Goal: Task Accomplishment & Management: Use online tool/utility

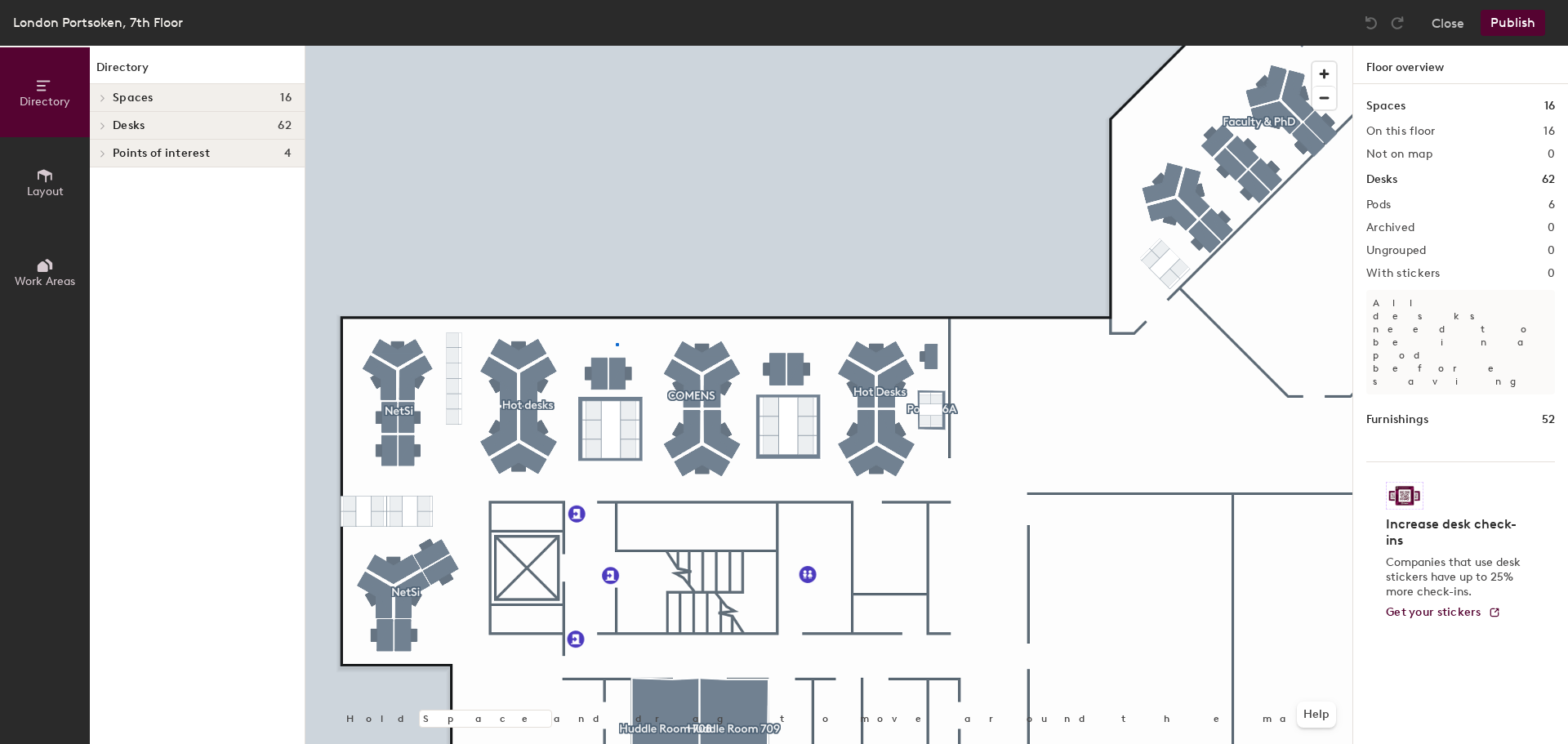
click at [616, 46] on div at bounding box center [829, 46] width 1048 height 0
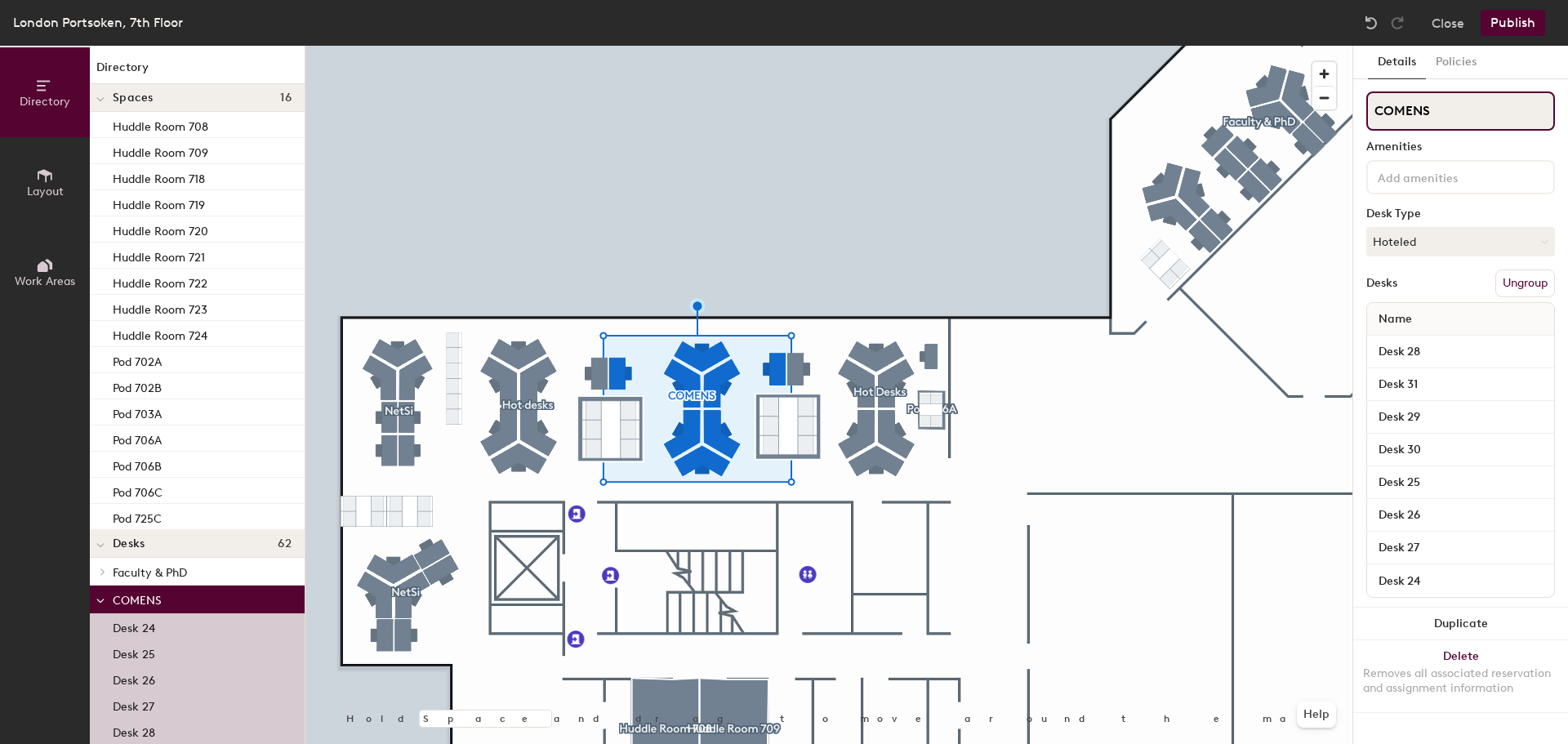
click at [1240, 118] on div "Directory Layout Work Areas Directory Spaces 16 Huddle Room 708 Huddle Room 709…" at bounding box center [784, 394] width 1568 height 698
type input "Research"
click at [1510, 28] on button "Publish" at bounding box center [1512, 23] width 64 height 26
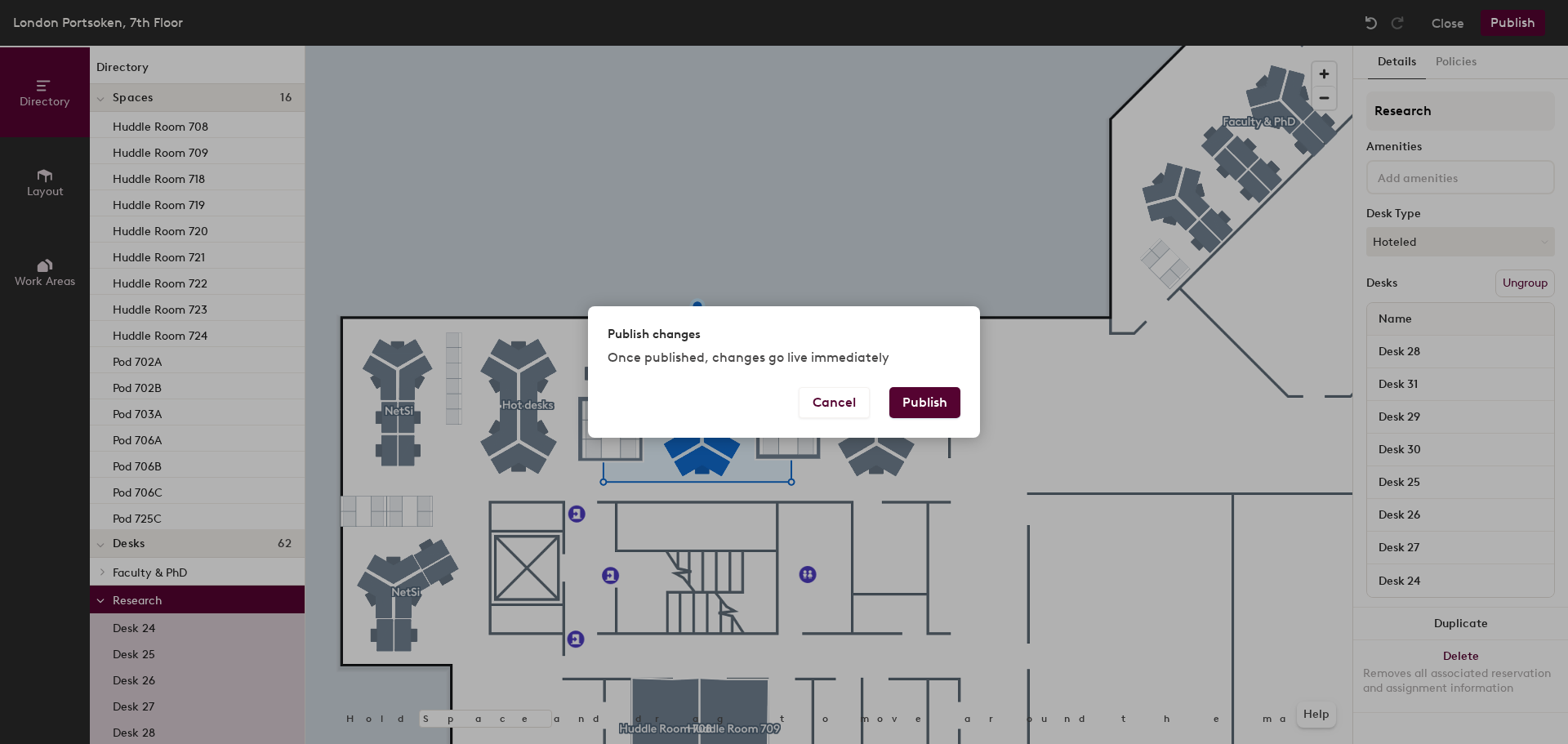
click at [927, 409] on button "Publish" at bounding box center [926, 402] width 71 height 31
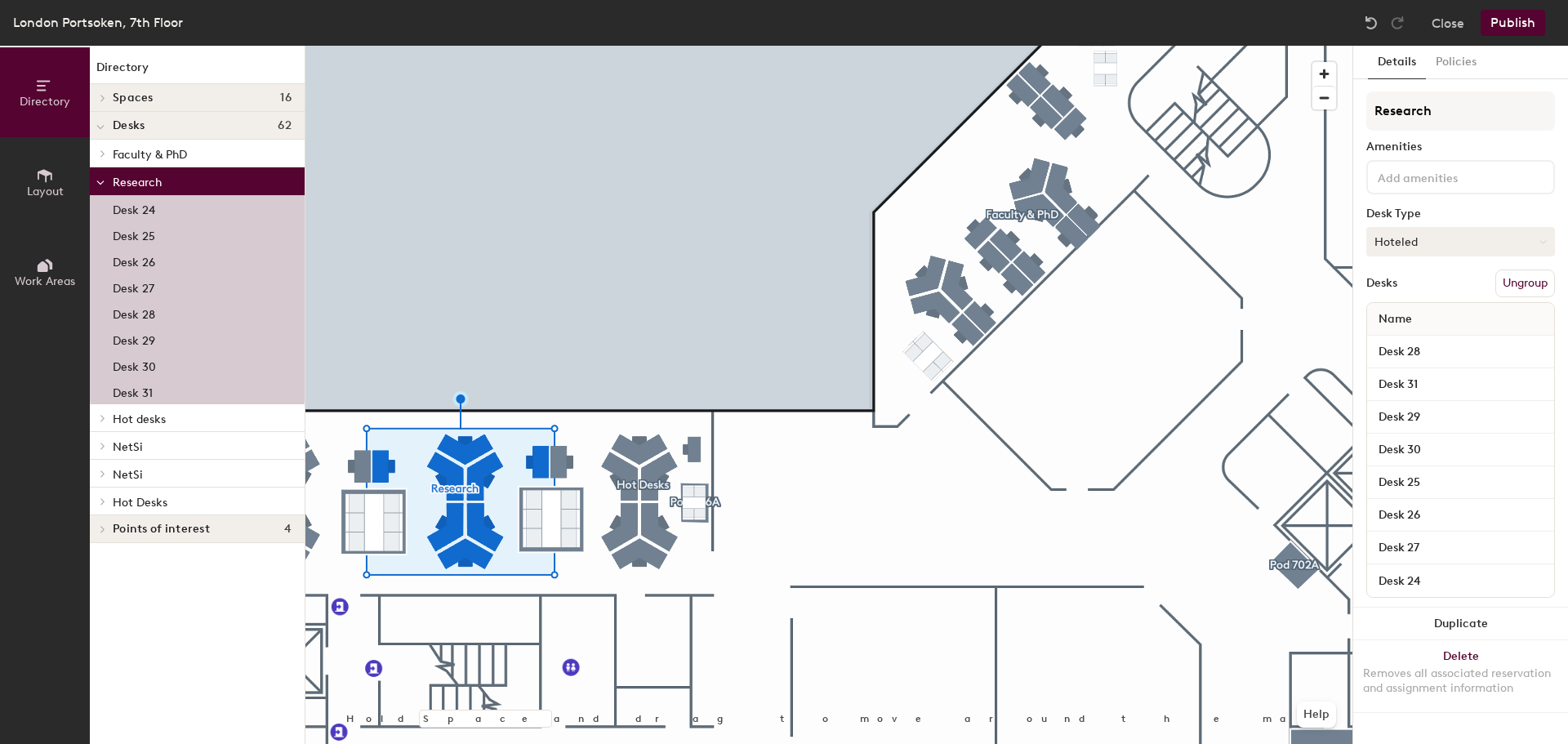
click at [1472, 237] on button "Hoteled" at bounding box center [1461, 242] width 188 height 30
click at [1446, 289] on div "Assigned" at bounding box center [1449, 292] width 164 height 25
click at [1507, 30] on button "Publish" at bounding box center [1512, 23] width 64 height 26
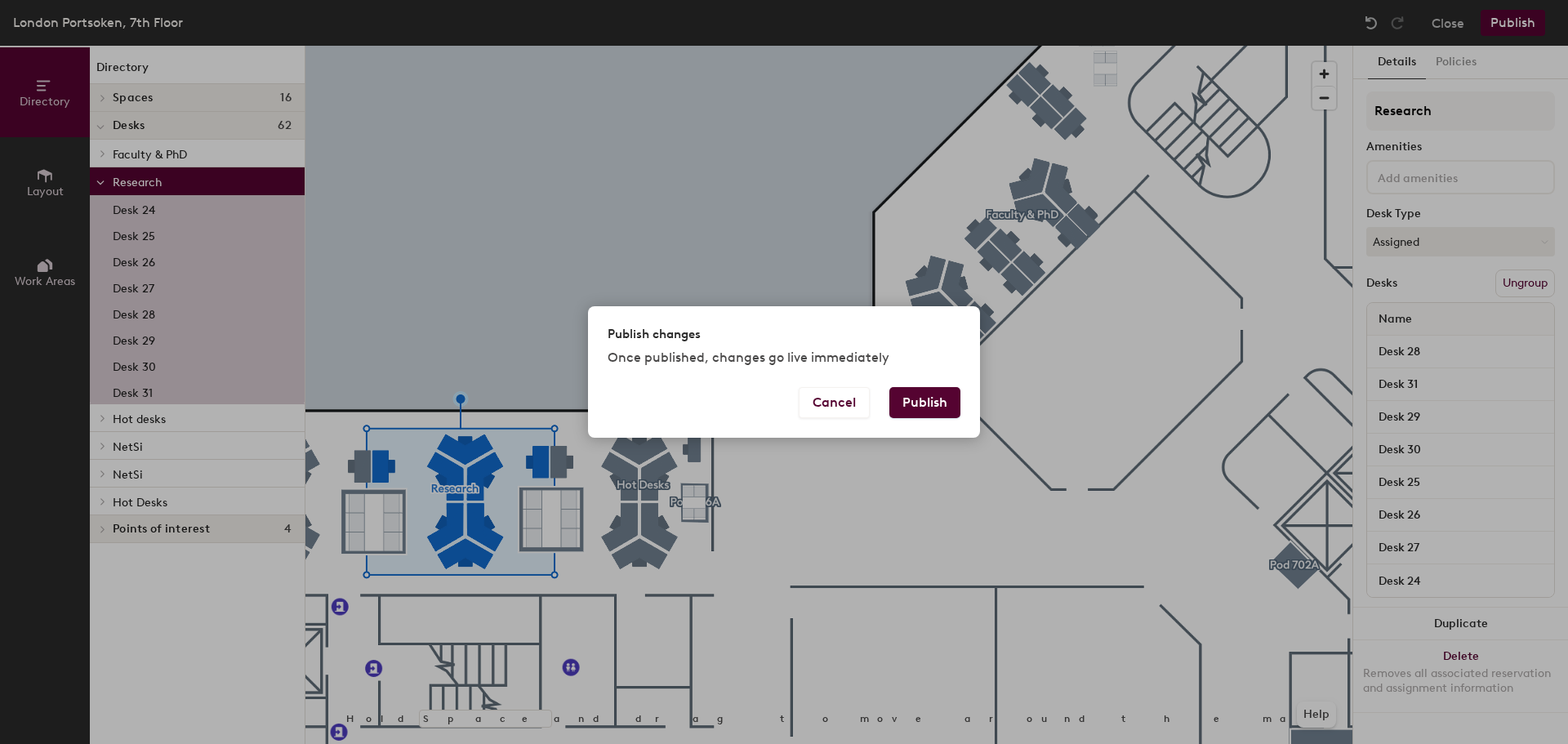
click at [934, 405] on button "Publish" at bounding box center [926, 402] width 71 height 31
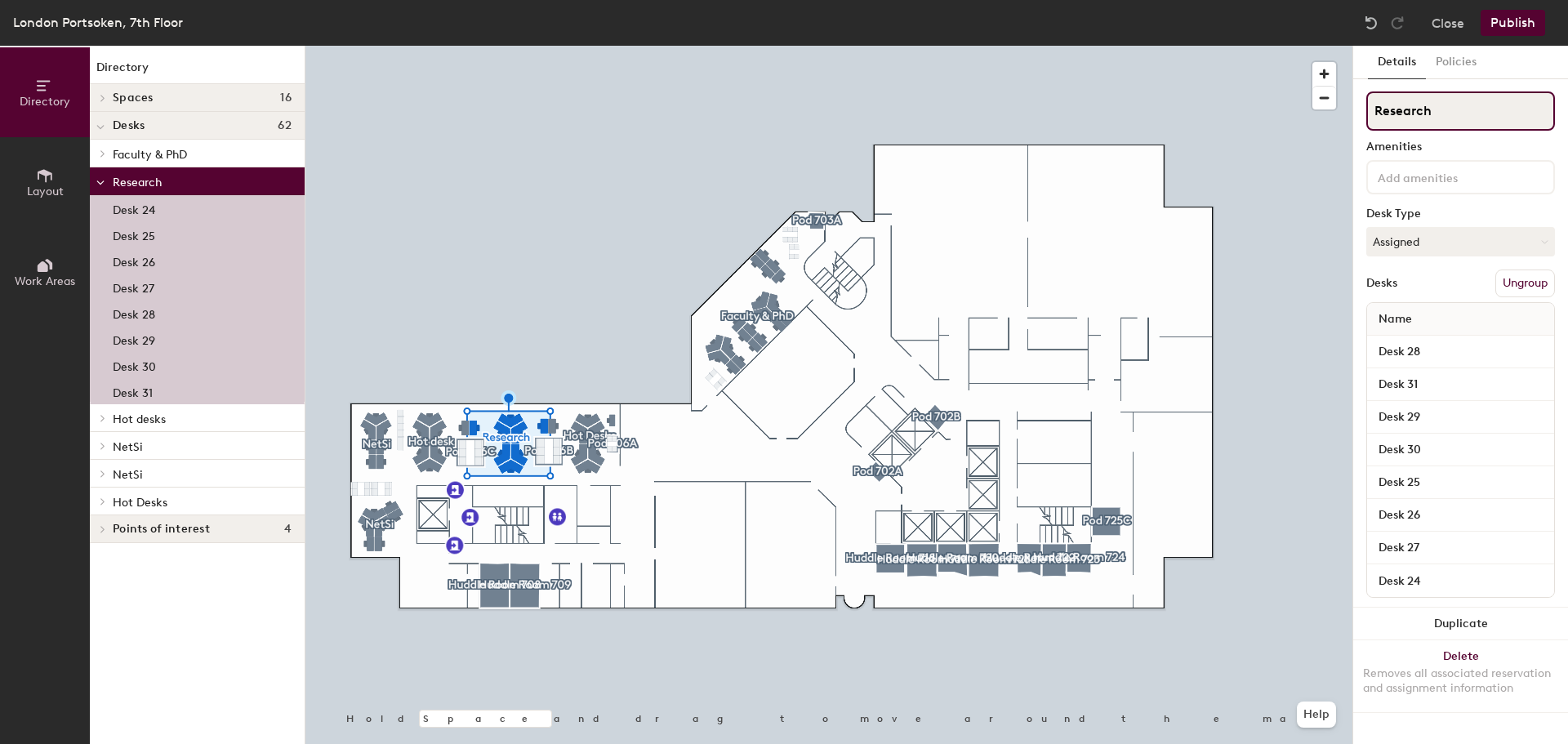
click at [1324, 121] on div "Directory Layout Work Areas Directory Spaces 16 Huddle Room 708 Huddle Room 709…" at bounding box center [784, 394] width 1568 height 698
type input "RAISE"
click at [1517, 24] on button "Publish" at bounding box center [1512, 23] width 64 height 26
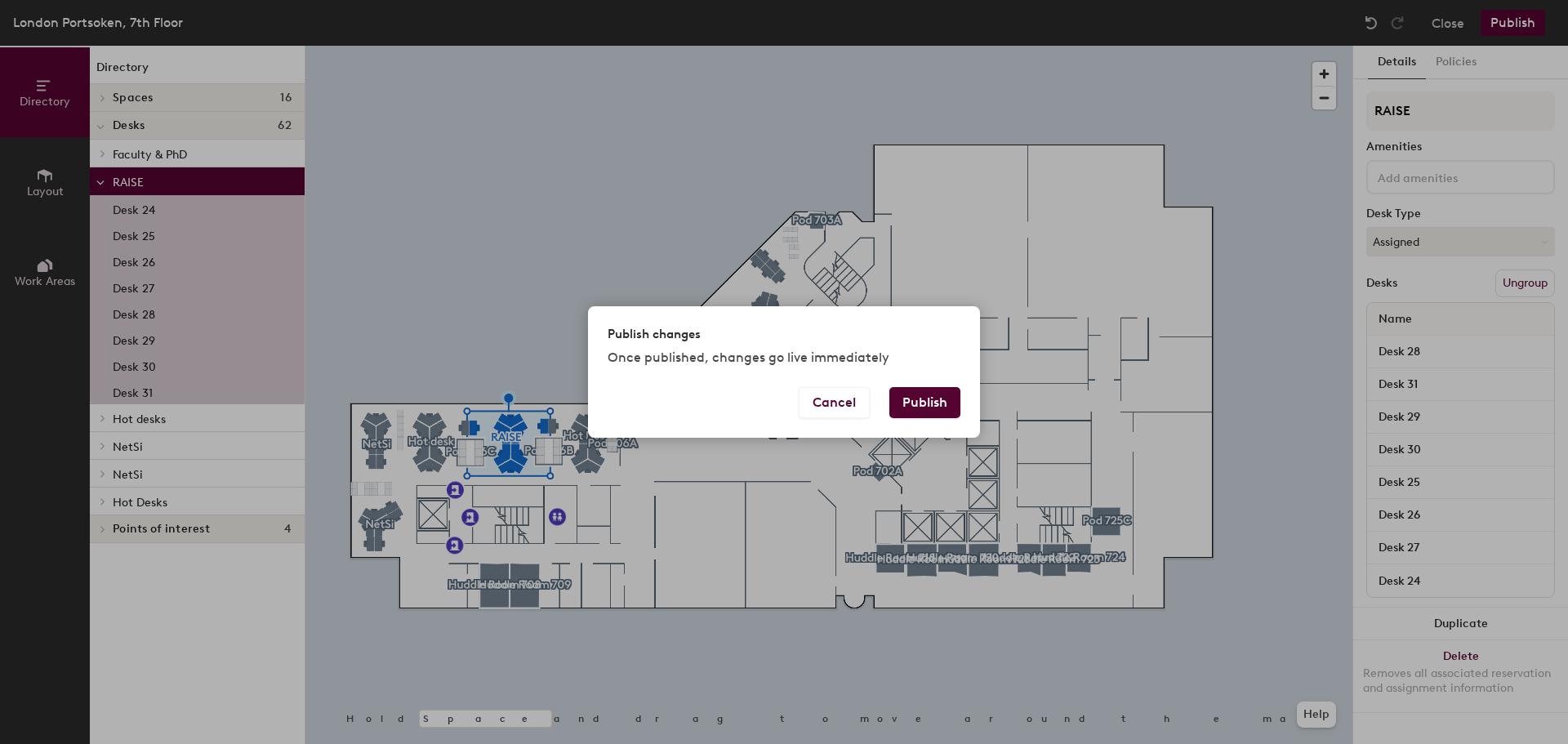
click at [932, 400] on button "Publish" at bounding box center [926, 402] width 71 height 31
